Goal: Task Accomplishment & Management: Use online tool/utility

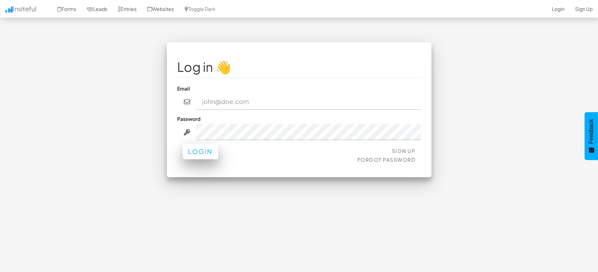
type input "[EMAIL_ADDRESS][DOMAIN_NAME]"
click at [210, 151] on button "Login" at bounding box center [201, 152] width 36 height 16
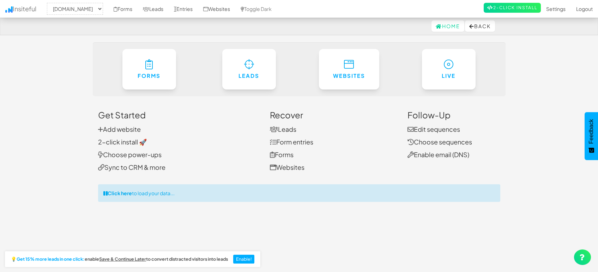
select select "1505"
click at [184, 7] on link "Entries" at bounding box center [183, 9] width 29 height 18
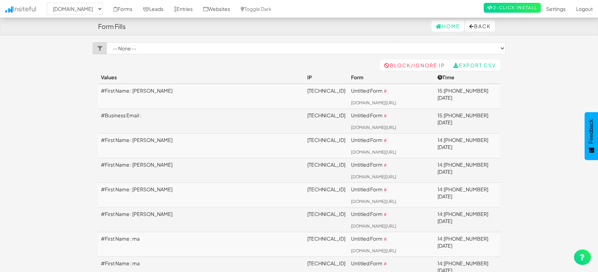
select select "1505"
click at [150, 2] on link "Leads" at bounding box center [153, 9] width 31 height 18
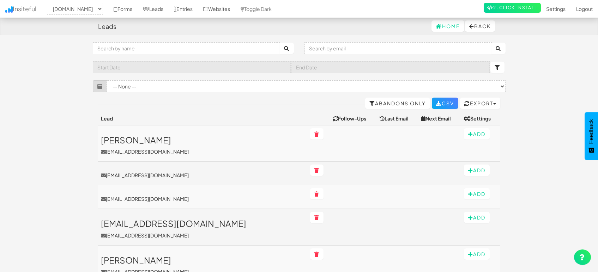
select select "1505"
